Goal: Navigation & Orientation: Understand site structure

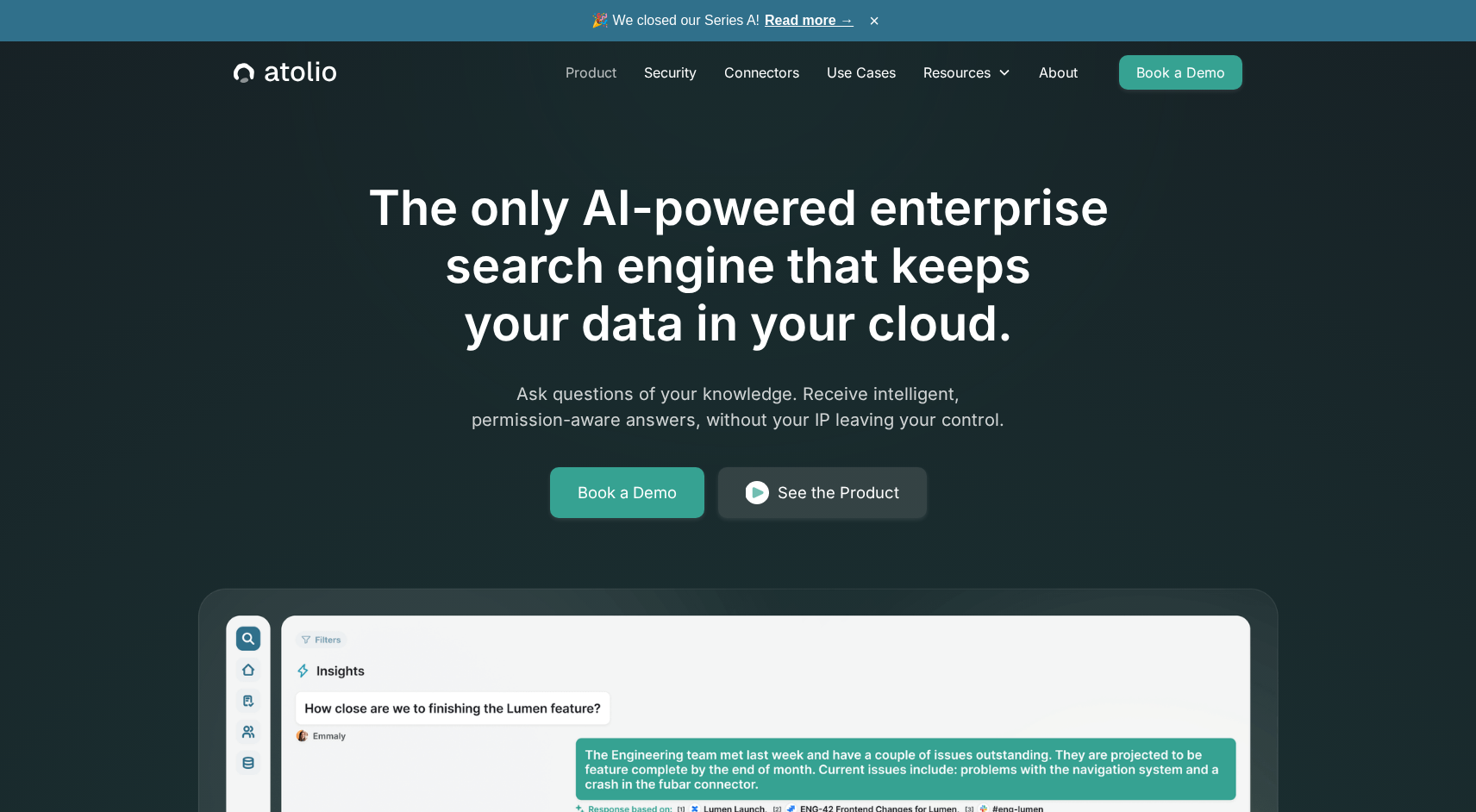
click at [593, 69] on link "Product" at bounding box center [591, 72] width 78 height 35
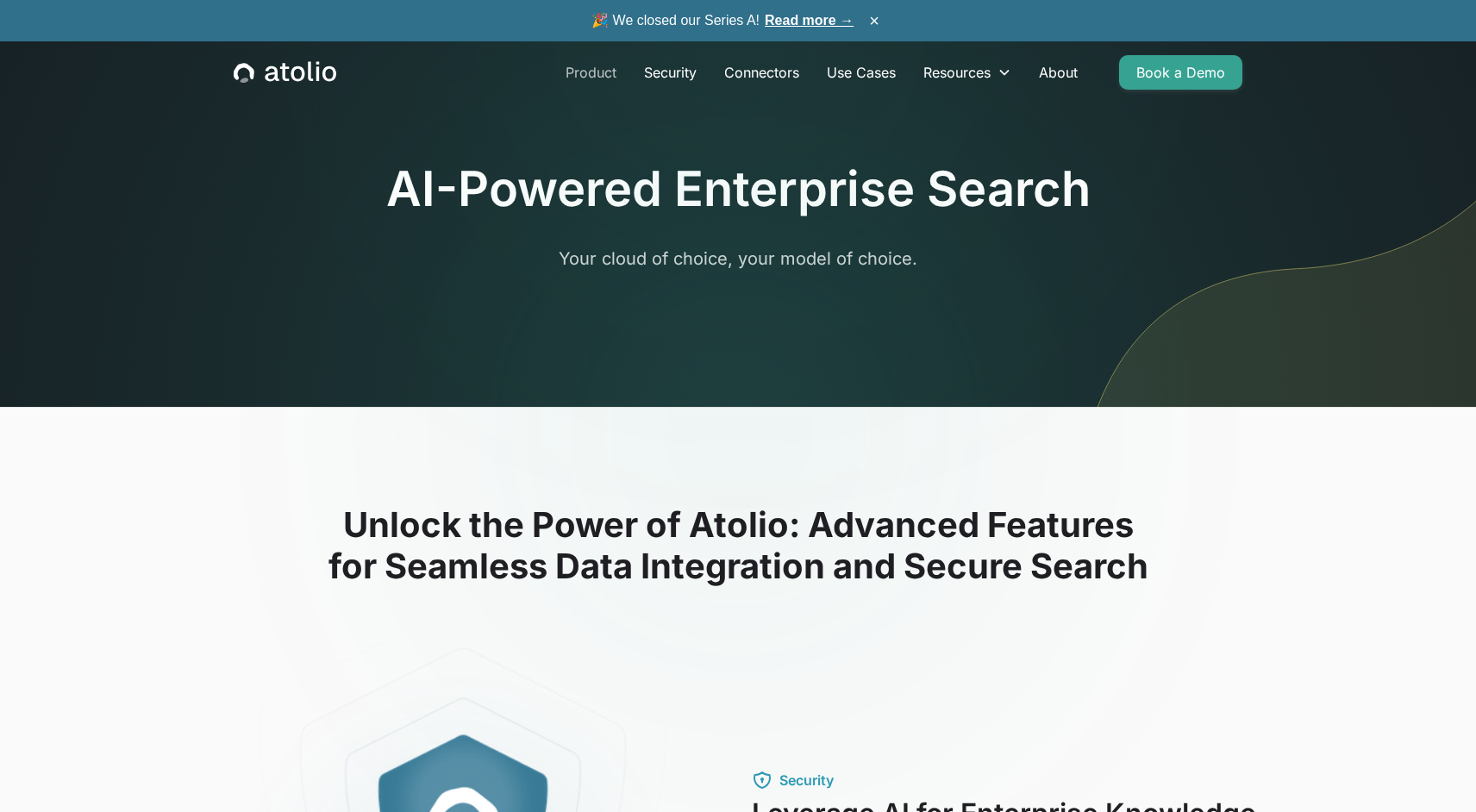
click at [584, 79] on link "Product" at bounding box center [591, 72] width 78 height 35
click at [752, 78] on link "Connectors" at bounding box center [762, 72] width 103 height 35
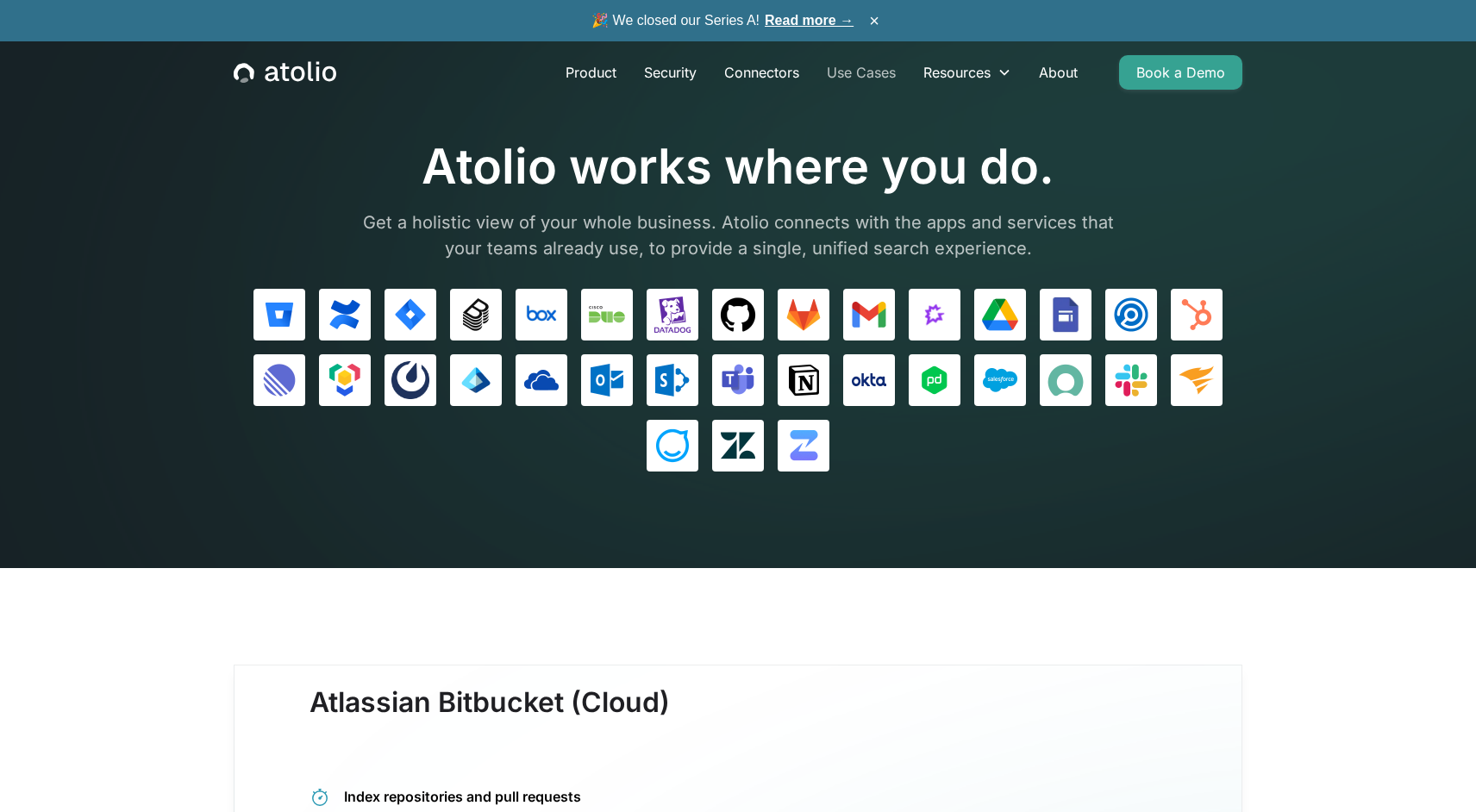
click at [843, 79] on link "Use Cases" at bounding box center [861, 72] width 96 height 35
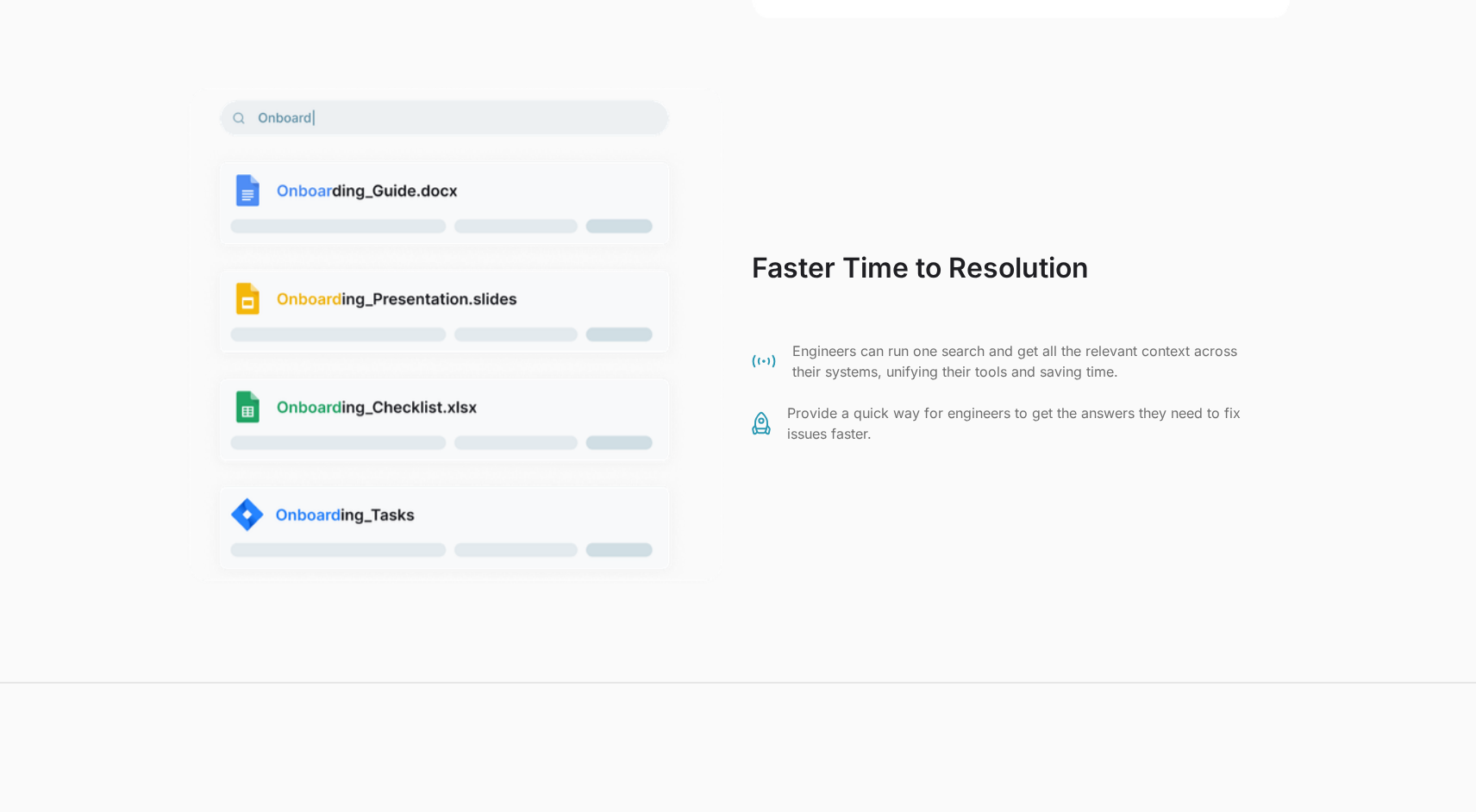
scroll to position [3947, 0]
